Goal: Task Accomplishment & Management: Use online tool/utility

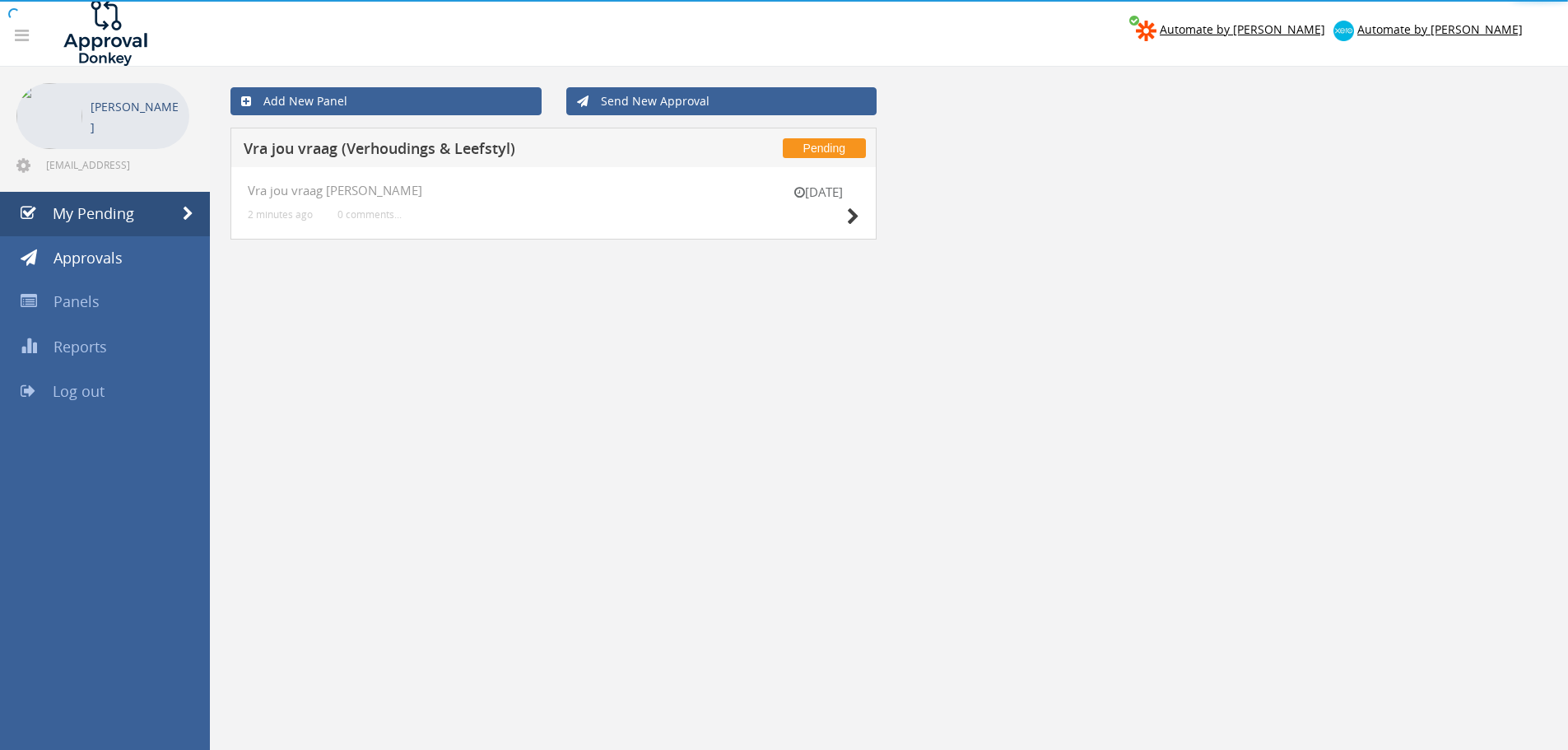
click at [845, 215] on body "Automate by [PERSON_NAME] Automate by [PERSON_NAME] Thabiso Latakgomo [EMAIL_AD…" at bounding box center [784, 375] width 1568 height 750
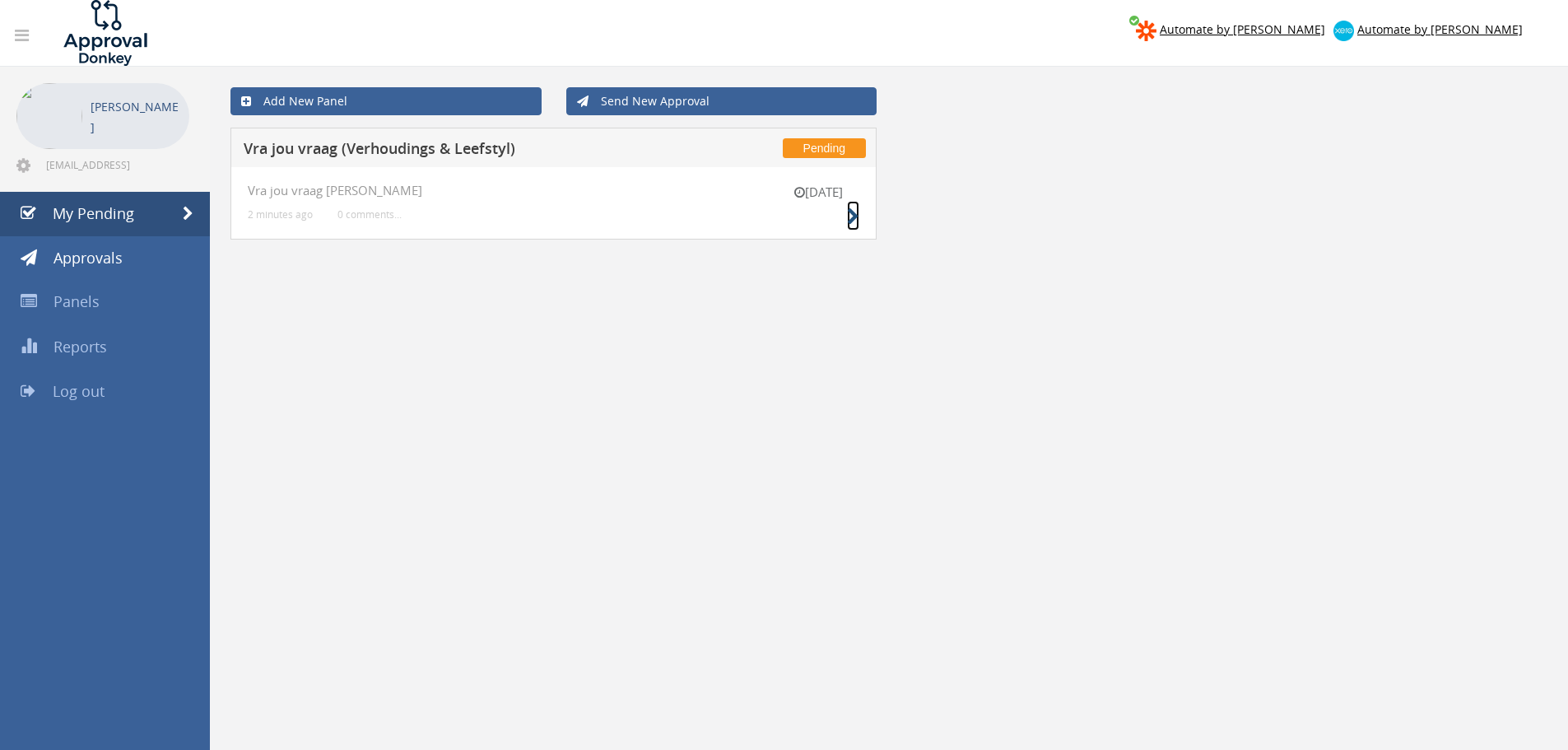
click at [847, 217] on icon at bounding box center [853, 218] width 12 height 18
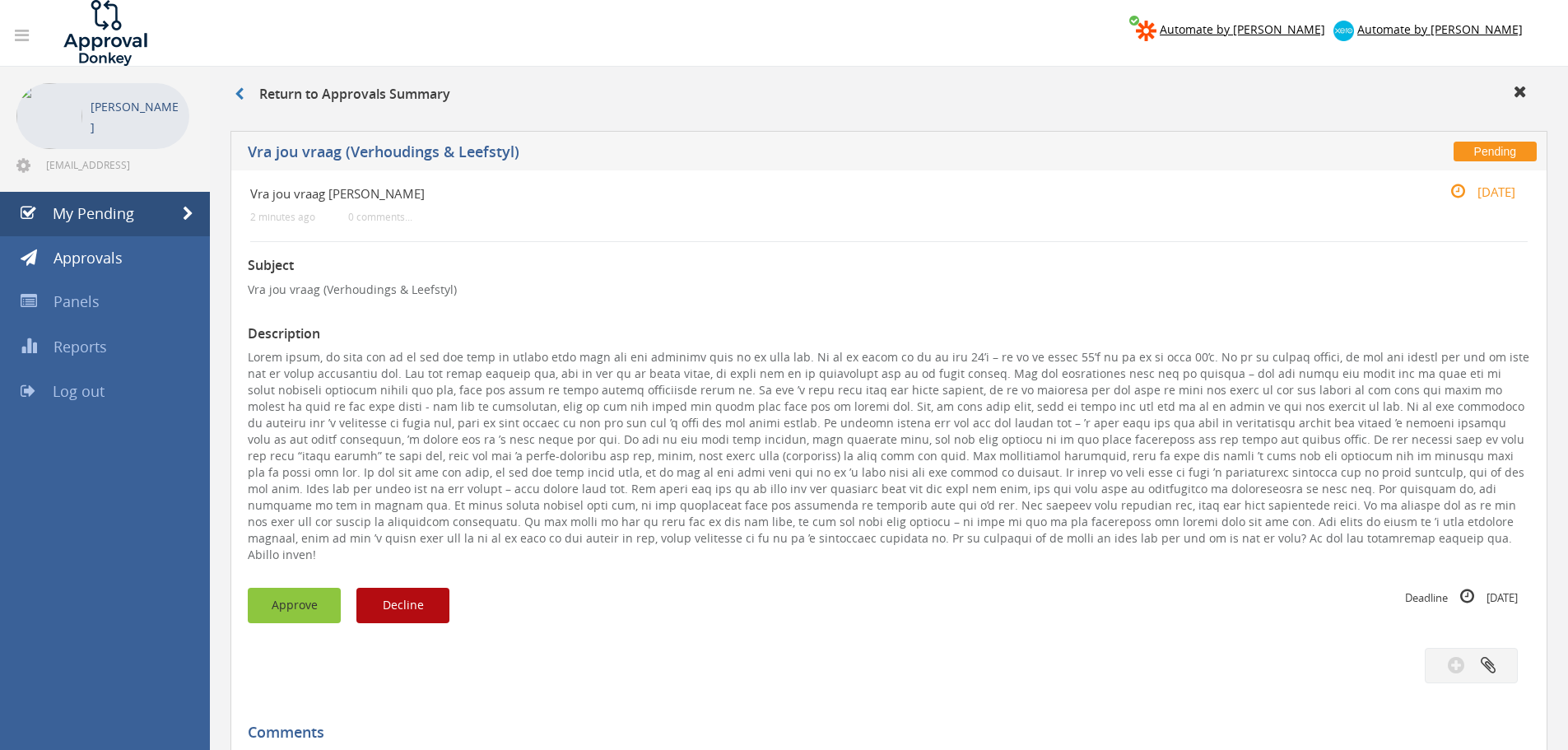
click at [305, 594] on button "Approve" at bounding box center [293, 606] width 93 height 35
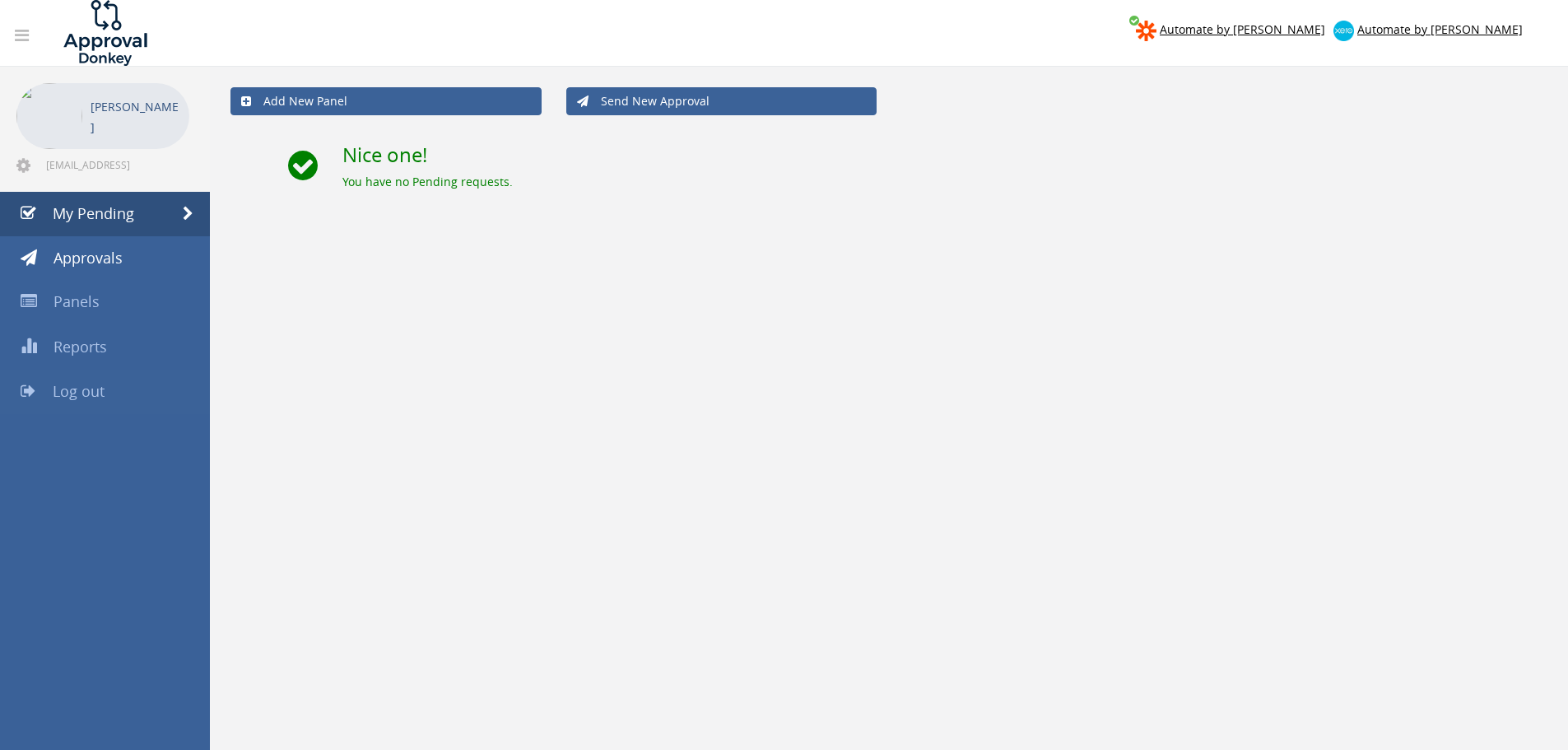
click at [88, 388] on span "Log out" at bounding box center [79, 391] width 52 height 19
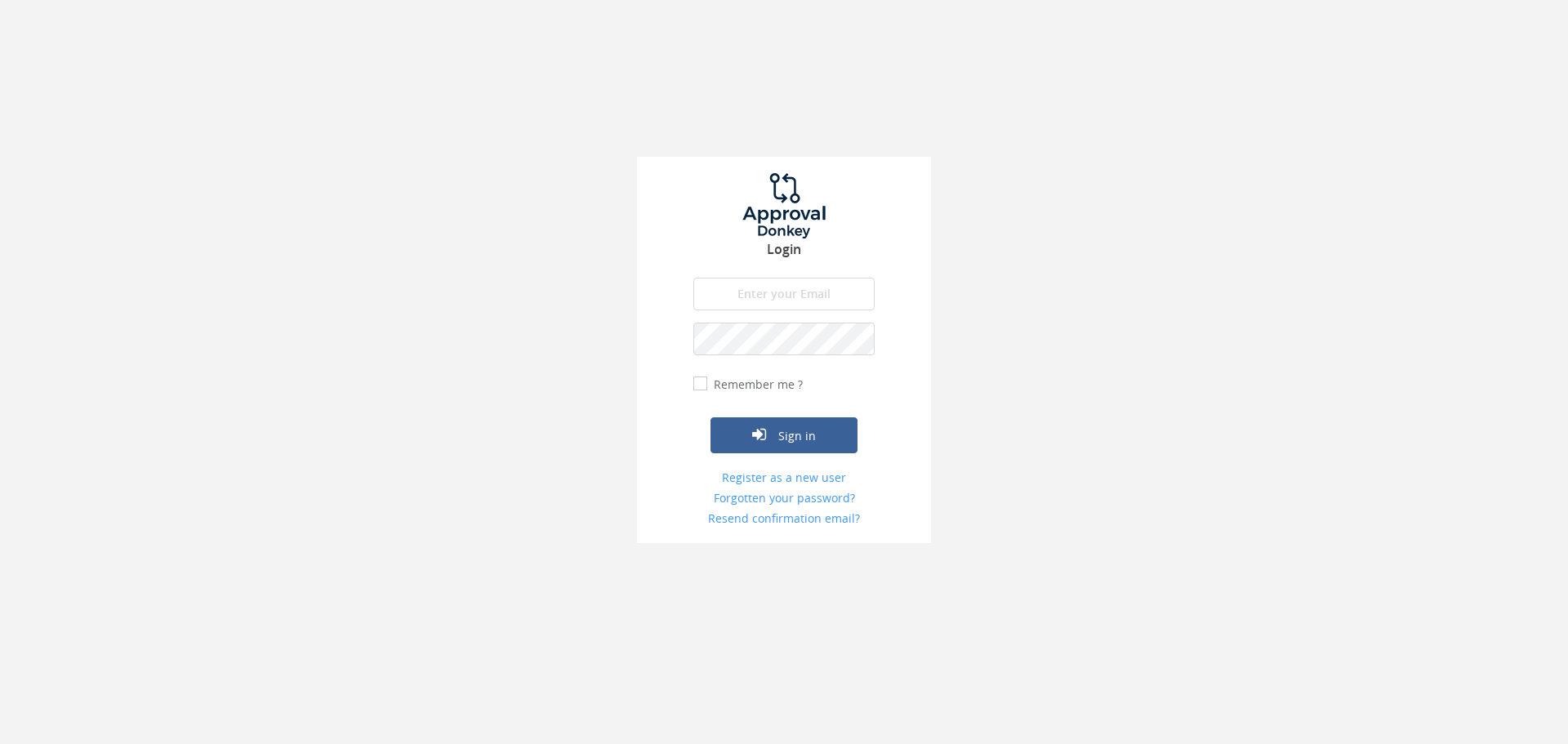
click at [734, 284] on input "email" at bounding box center [784, 294] width 182 height 32
type input "info@trouidees.co.za"
click at [710, 418] on button "Sign in" at bounding box center [784, 435] width 147 height 36
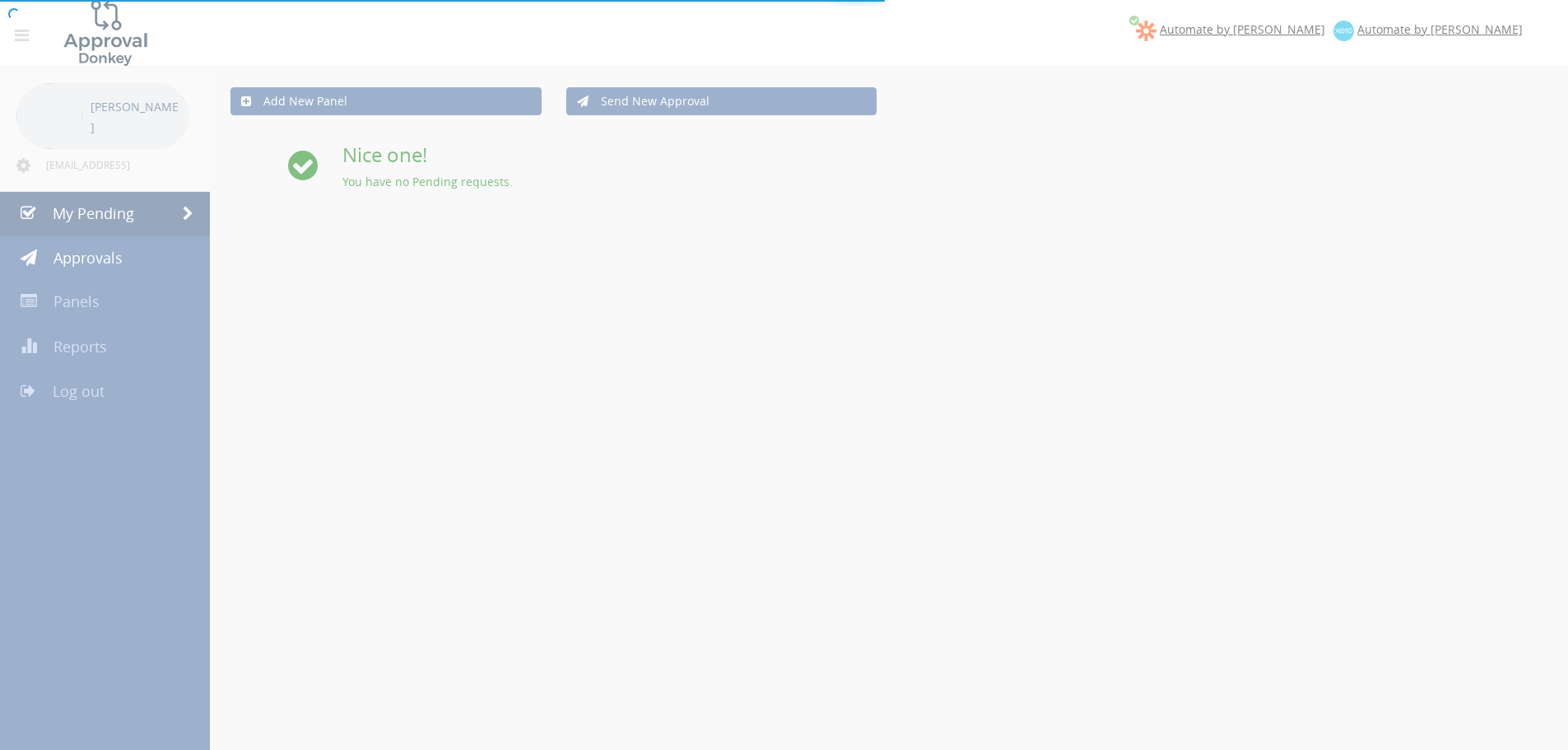
click at [143, 400] on div at bounding box center [784, 375] width 1568 height 750
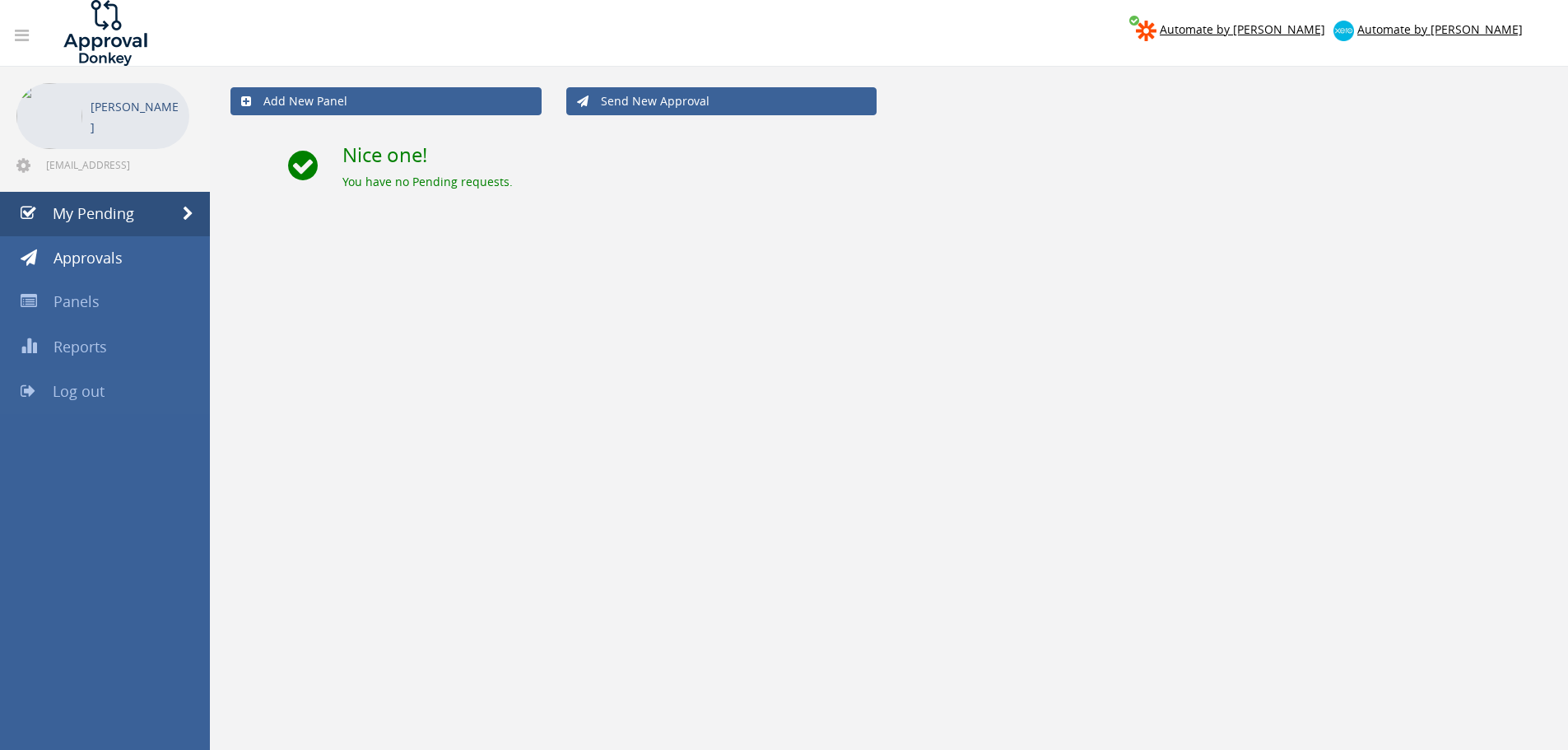
click at [102, 395] on span "Log out" at bounding box center [79, 391] width 52 height 19
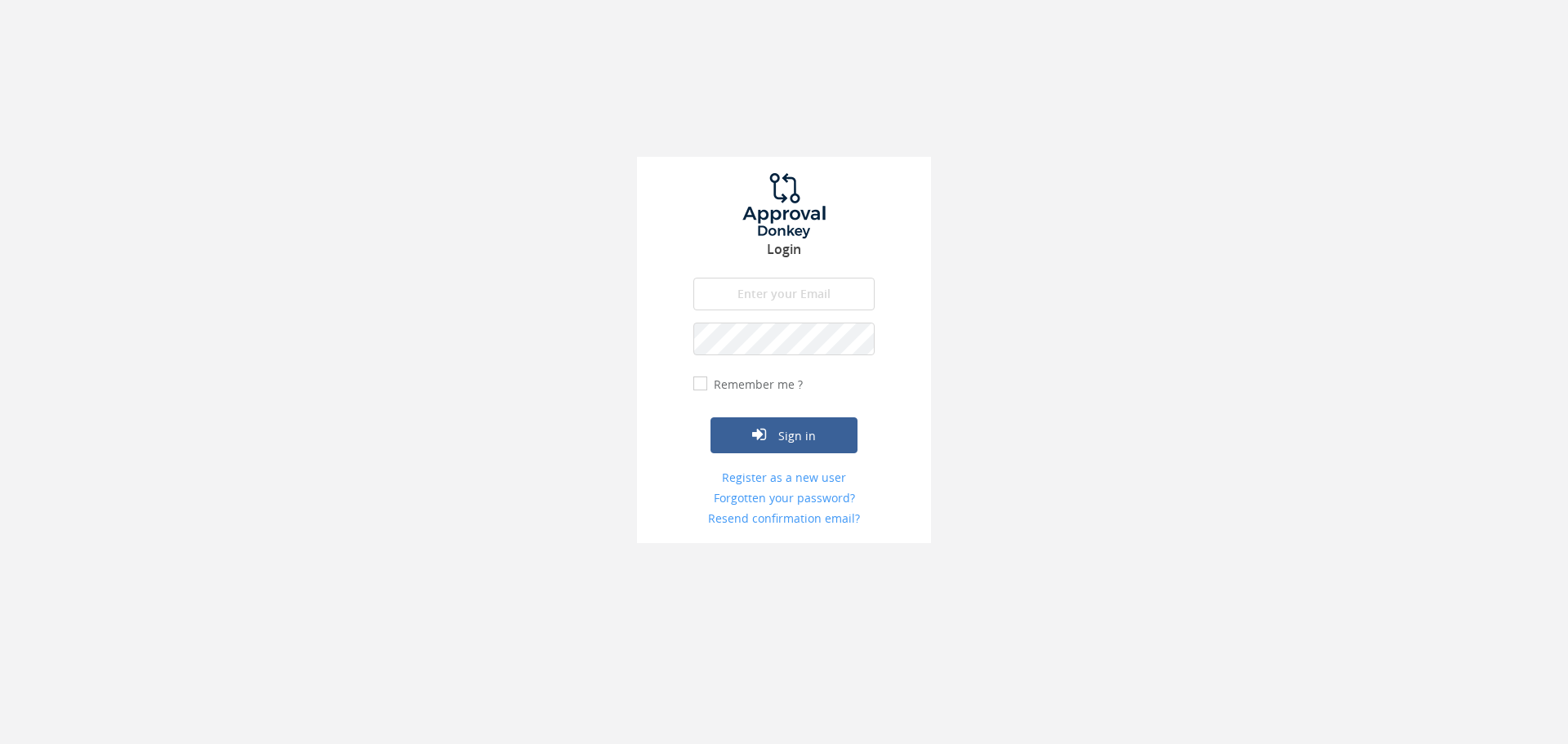
click at [809, 296] on input "email" at bounding box center [784, 294] width 182 height 32
type input "[EMAIL_ADDRESS][DOMAIN_NAME]"
click at [710, 418] on button "Sign in" at bounding box center [784, 435] width 147 height 36
